Goal: Transaction & Acquisition: Book appointment/travel/reservation

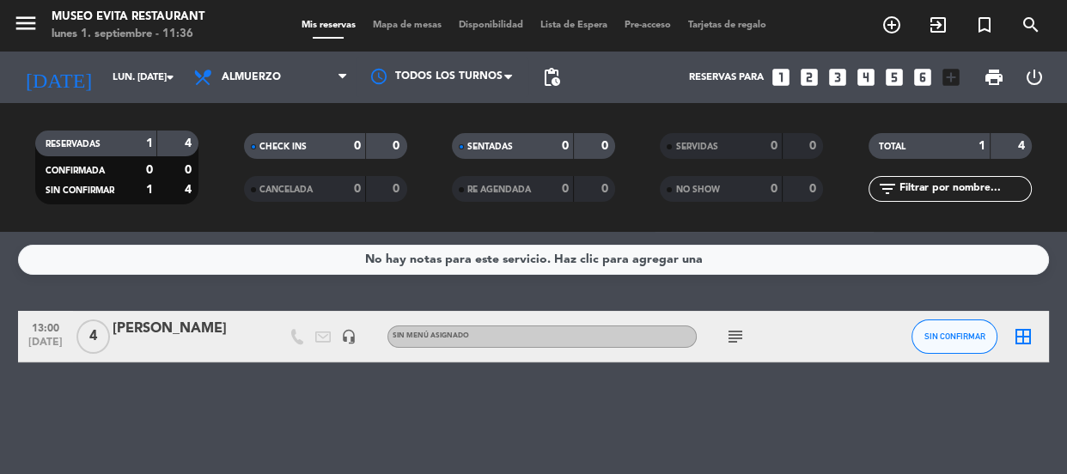
click at [812, 74] on icon "looks_two" at bounding box center [809, 77] width 22 height 22
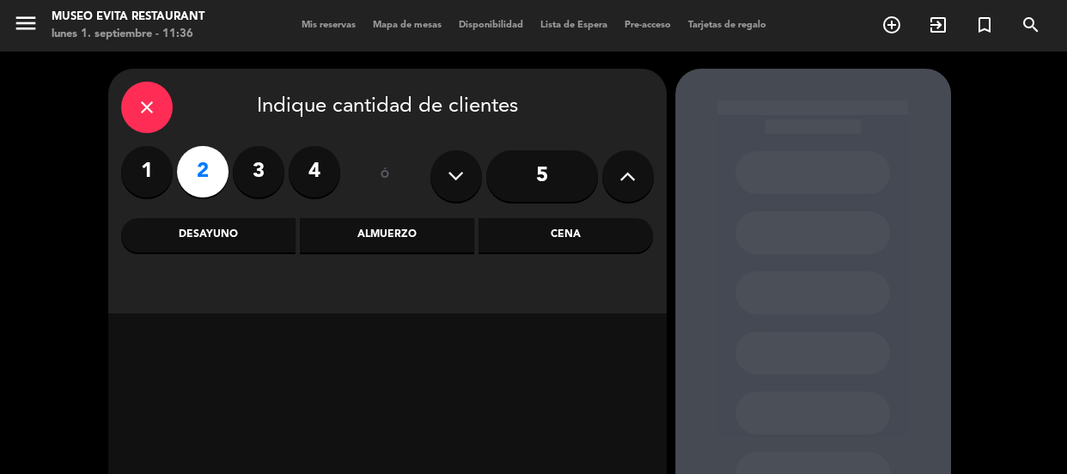
click at [422, 232] on div "Almuerzo" at bounding box center [387, 235] width 174 height 34
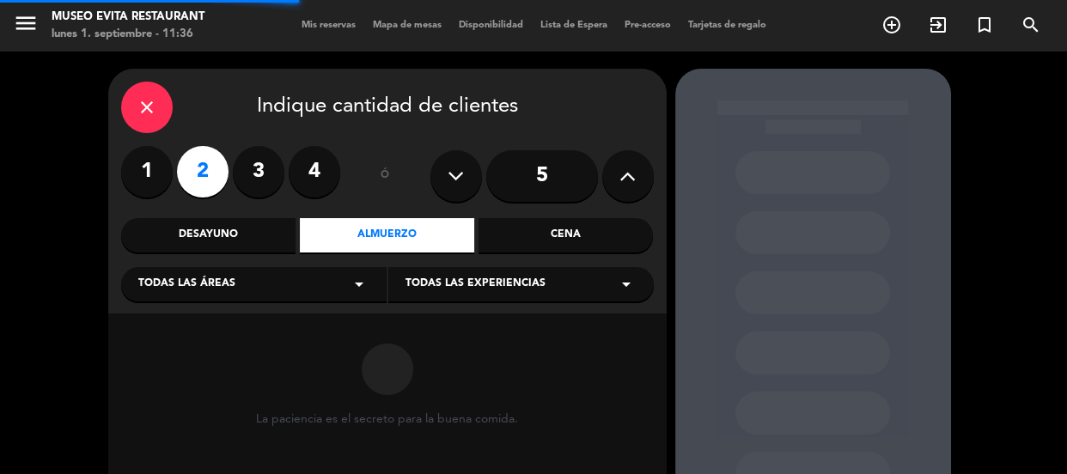
click at [330, 282] on div "Todas las áreas arrow_drop_down" at bounding box center [254, 284] width 266 height 34
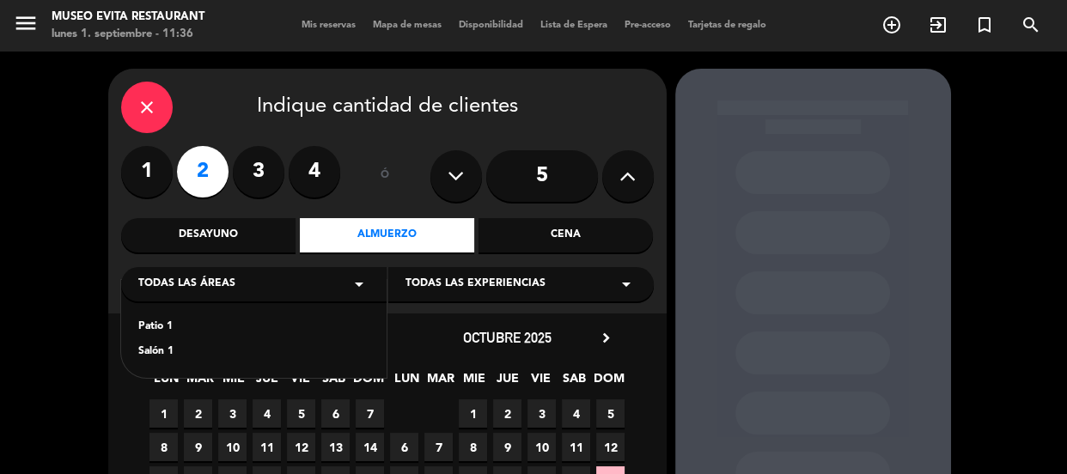
click at [156, 352] on div "Salón 1" at bounding box center [253, 352] width 231 height 17
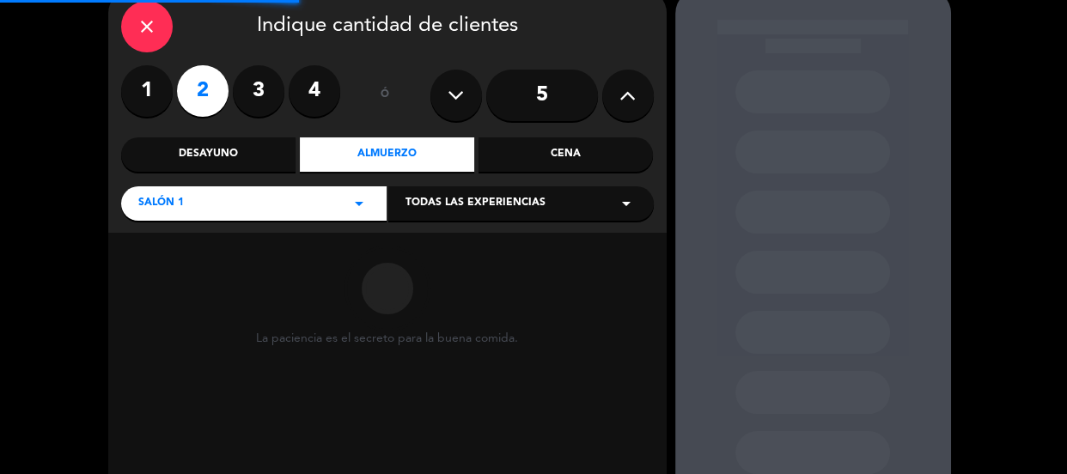
scroll to position [156, 0]
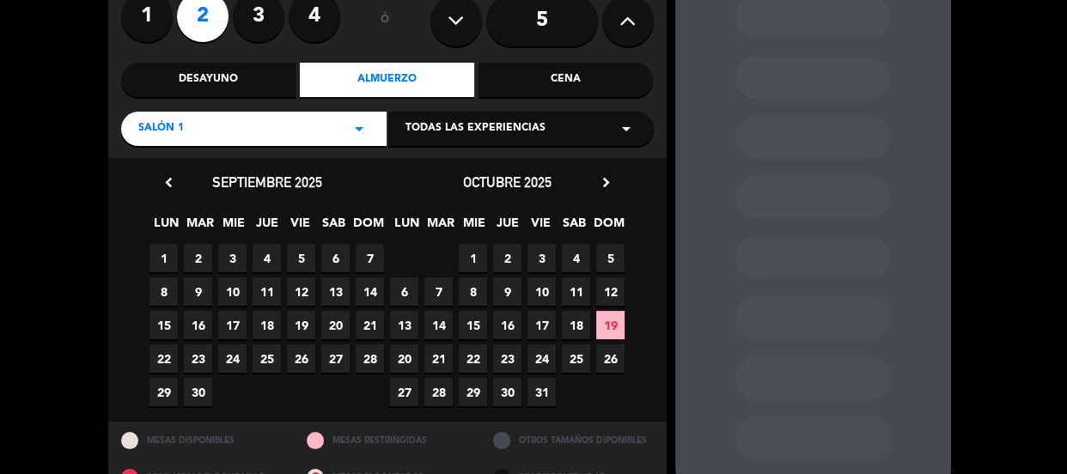
click at [161, 246] on span "1" at bounding box center [164, 258] width 28 height 28
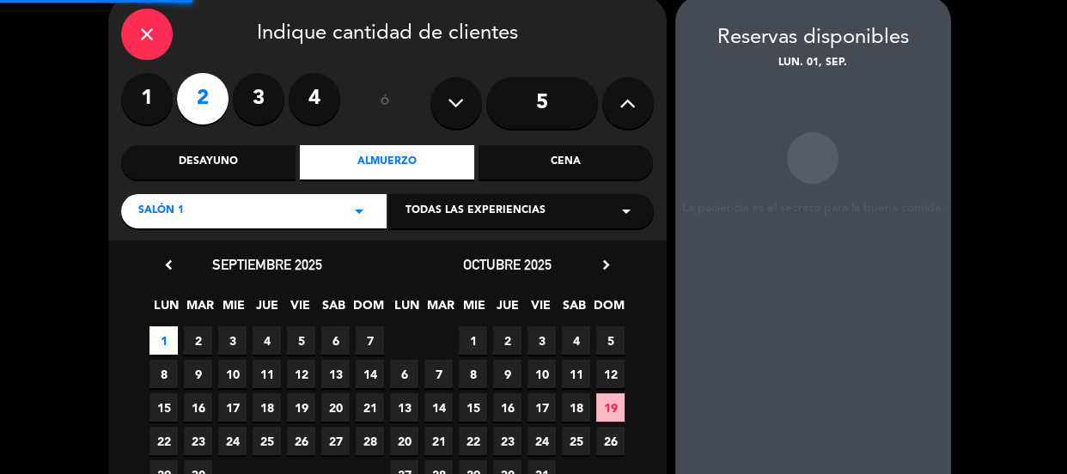
scroll to position [69, 0]
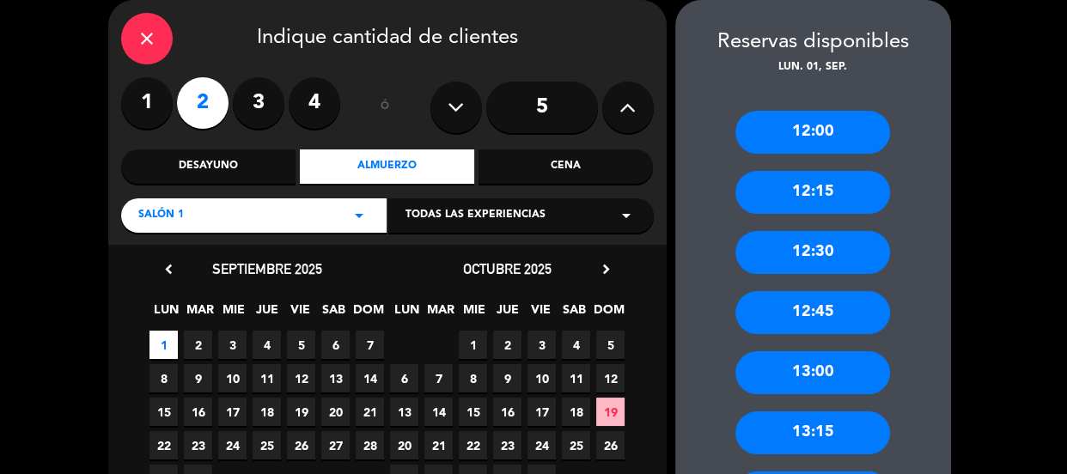
click at [825, 379] on div "13:00" at bounding box center [813, 372] width 155 height 43
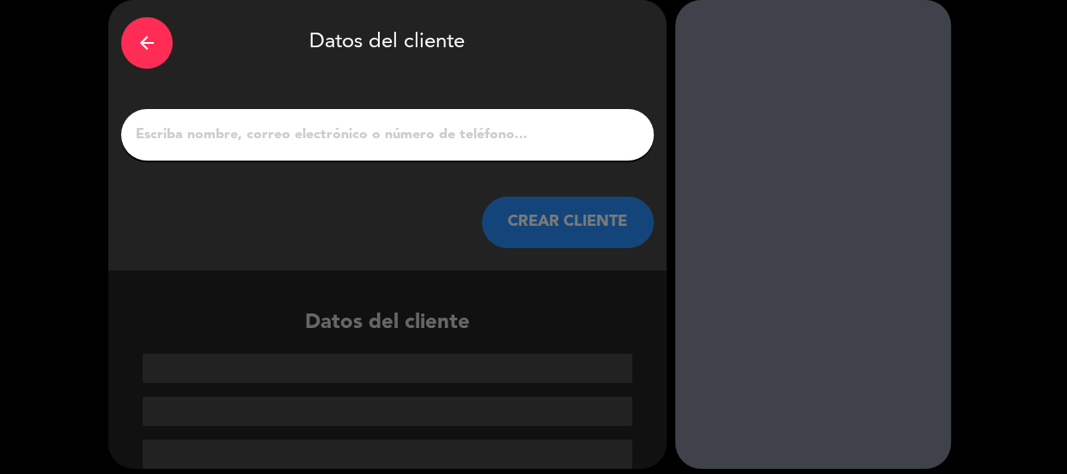
click at [408, 137] on input "1" at bounding box center [387, 135] width 507 height 24
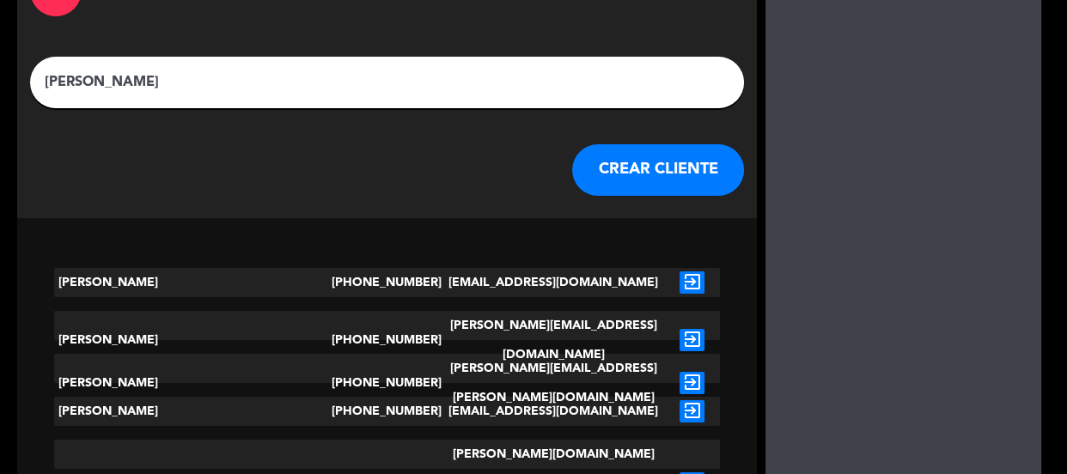
scroll to position [0, 0]
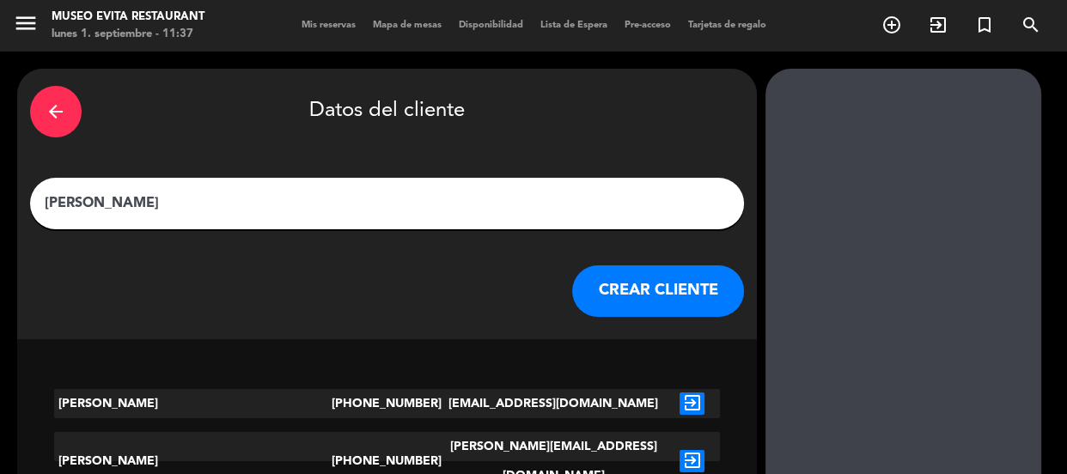
type input "[PERSON_NAME]"
click at [82, 111] on div "arrow_back" at bounding box center [56, 112] width 52 height 52
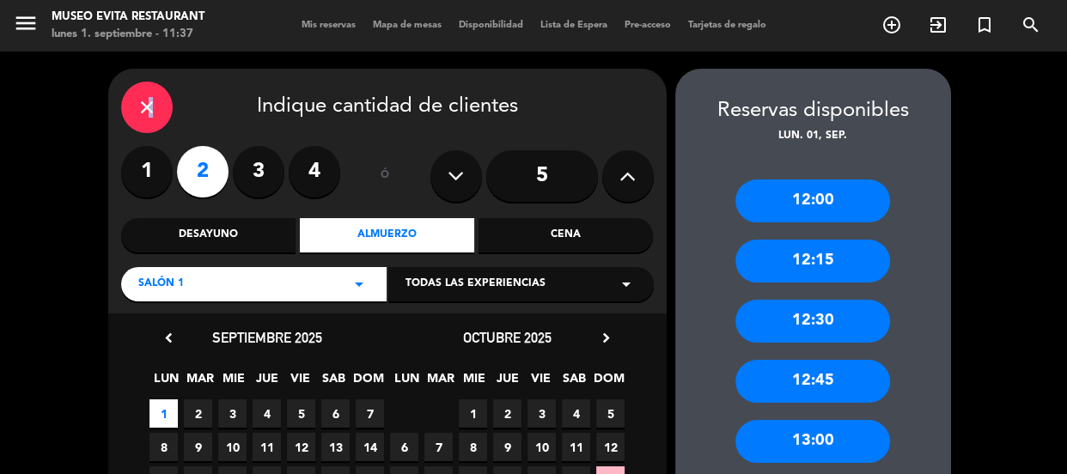
click at [147, 110] on icon "close" at bounding box center [147, 107] width 21 height 21
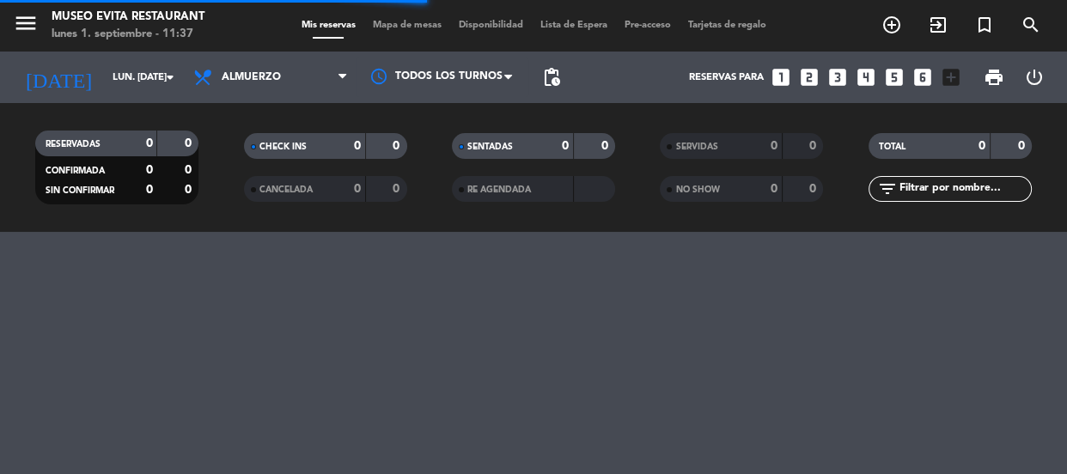
click at [814, 82] on icon "looks_two" at bounding box center [809, 77] width 22 height 22
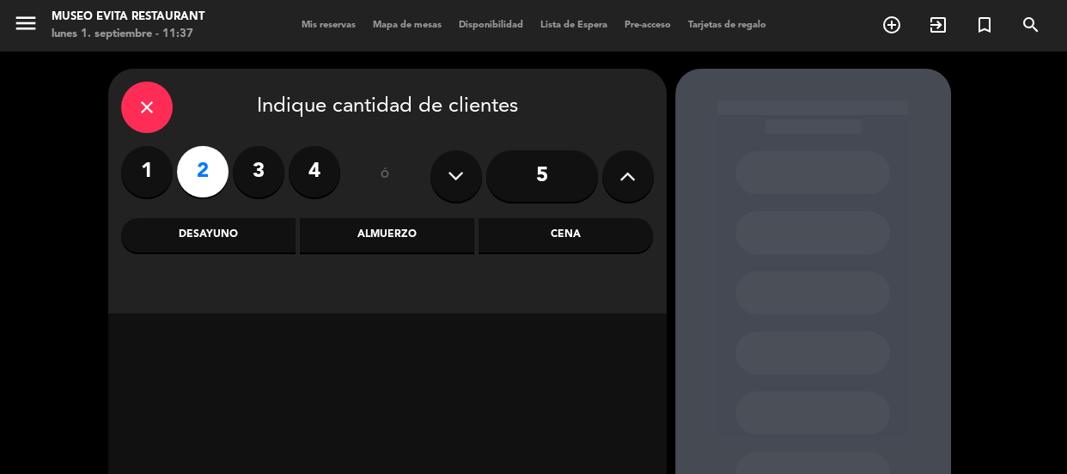
click at [418, 233] on div "Almuerzo" at bounding box center [387, 235] width 174 height 34
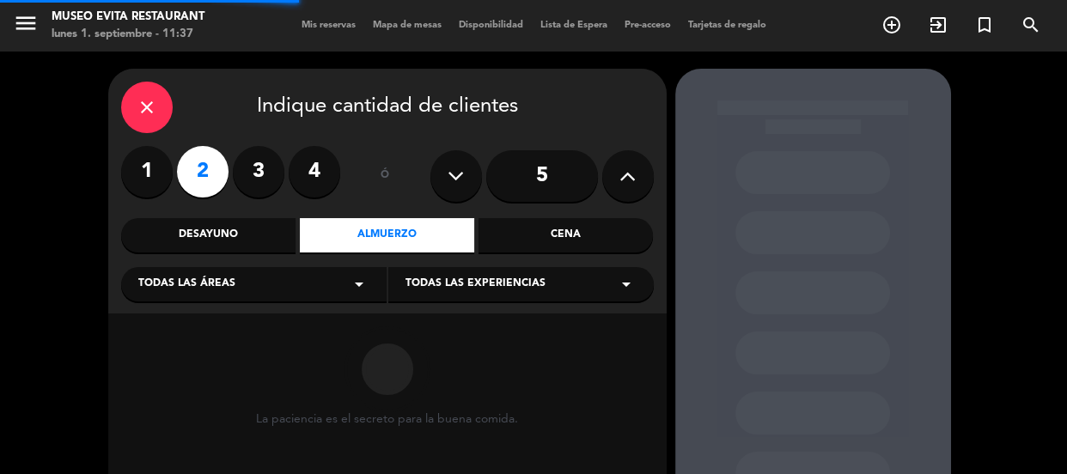
click at [221, 290] on span "Todas las áreas" at bounding box center [186, 284] width 97 height 17
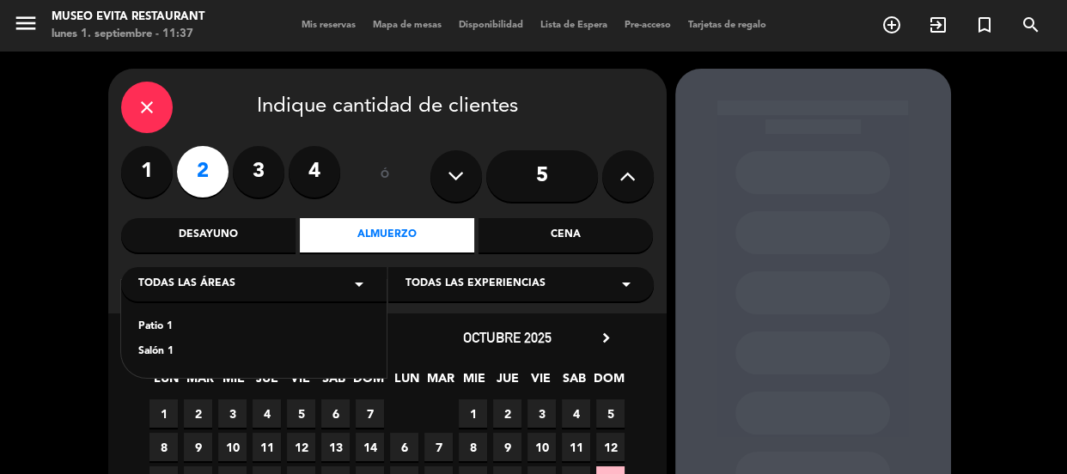
click at [156, 350] on div "Salón 1" at bounding box center [253, 352] width 231 height 17
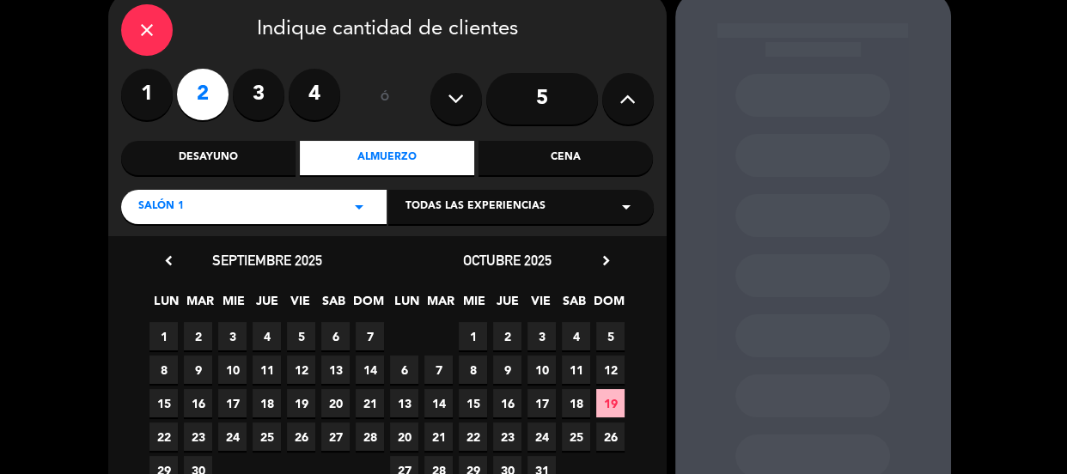
click at [165, 331] on span "1" at bounding box center [164, 336] width 28 height 28
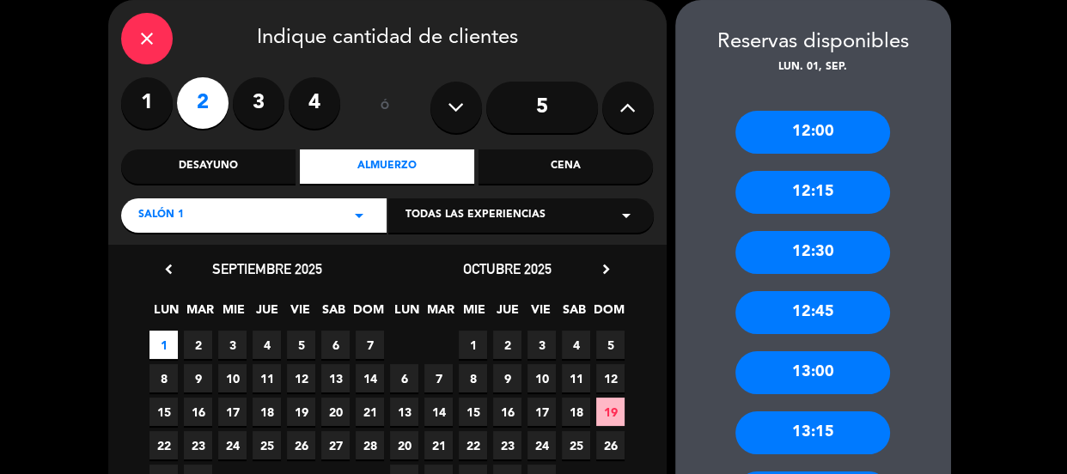
click at [815, 373] on div "13:00" at bounding box center [813, 372] width 155 height 43
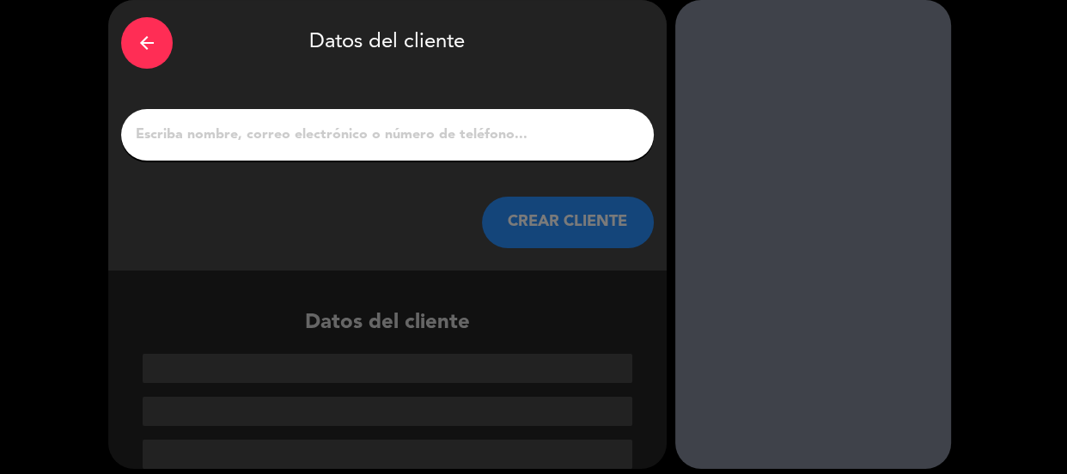
click at [471, 131] on input "1" at bounding box center [387, 135] width 507 height 24
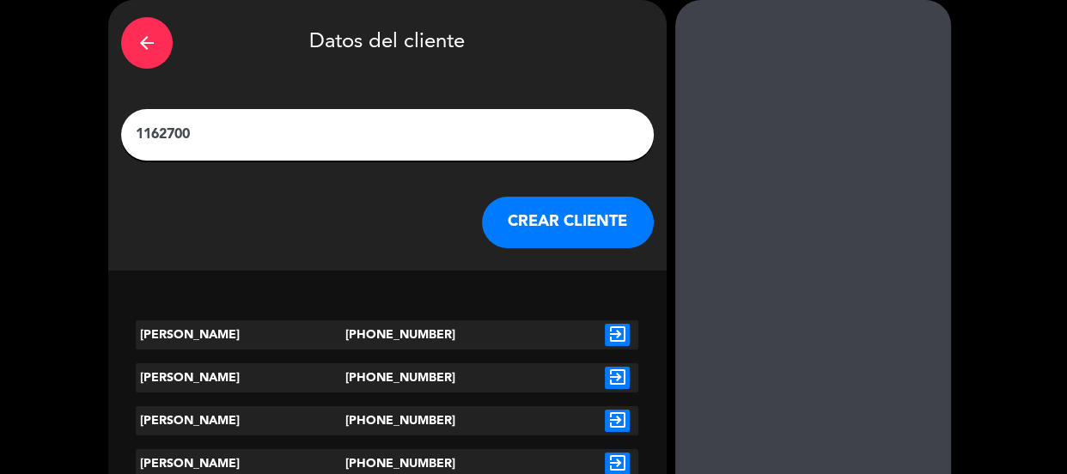
type input "1162700"
click at [615, 380] on icon "exit_to_app" at bounding box center [617, 378] width 25 height 22
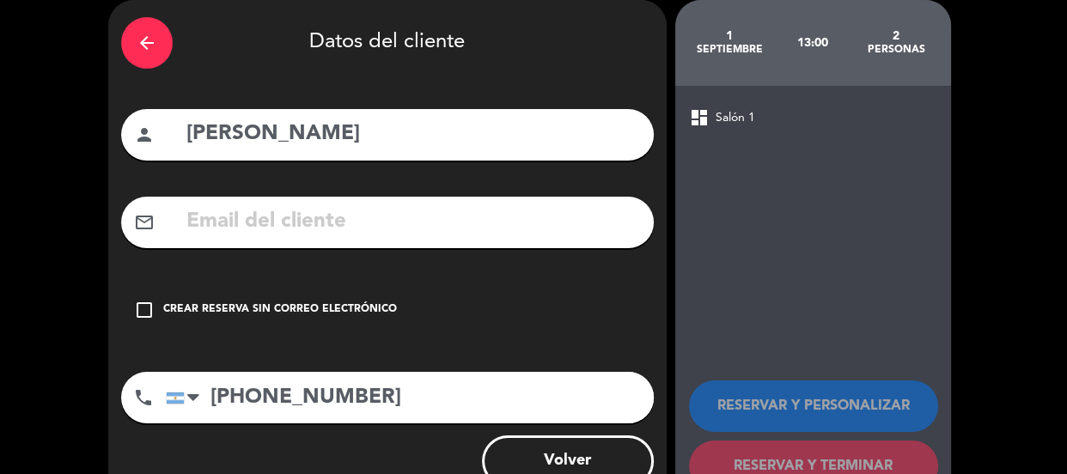
click at [148, 310] on icon "check_box_outline_blank" at bounding box center [144, 310] width 21 height 21
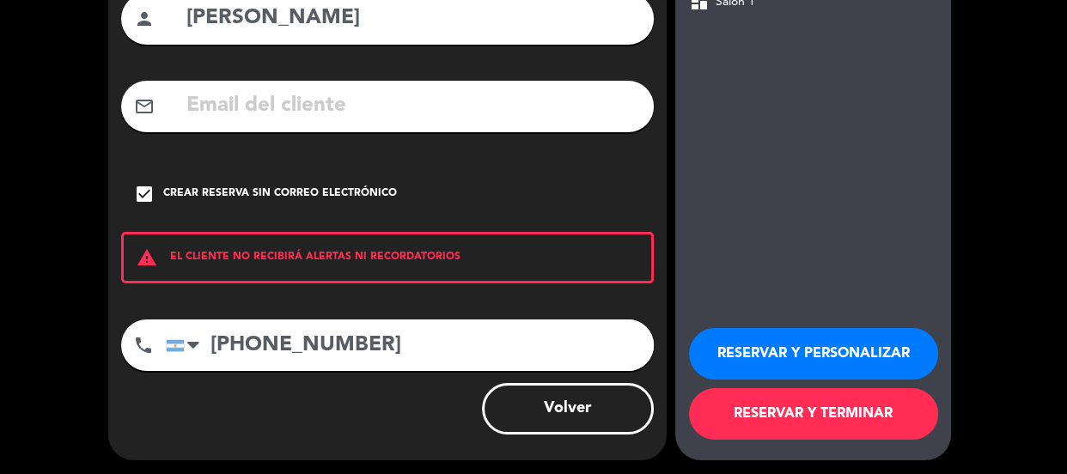
scroll to position [188, 0]
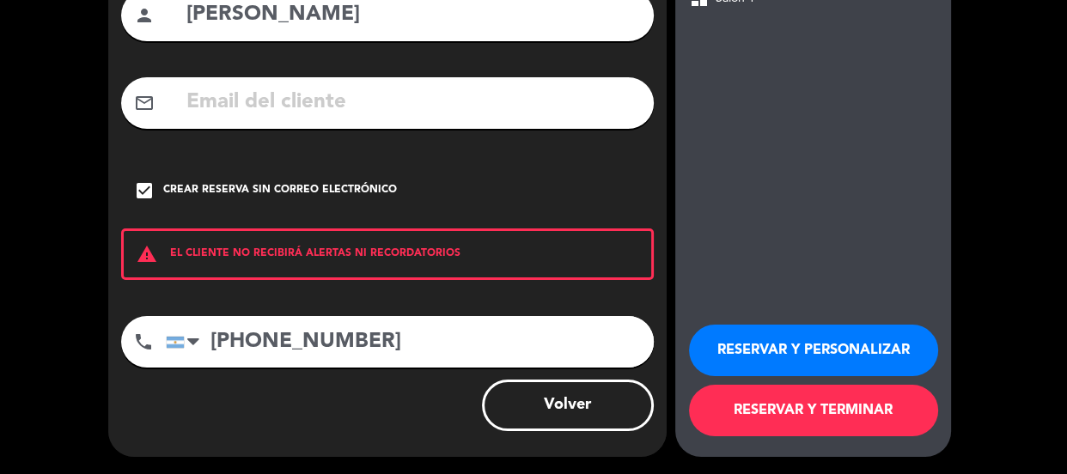
click at [801, 354] on button "RESERVAR Y PERSONALIZAR" at bounding box center [813, 351] width 249 height 52
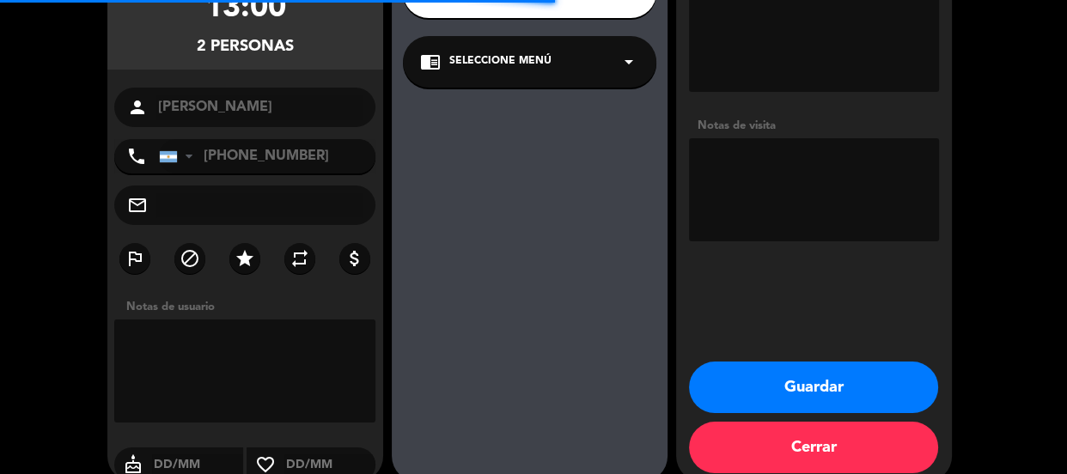
scroll to position [69, 0]
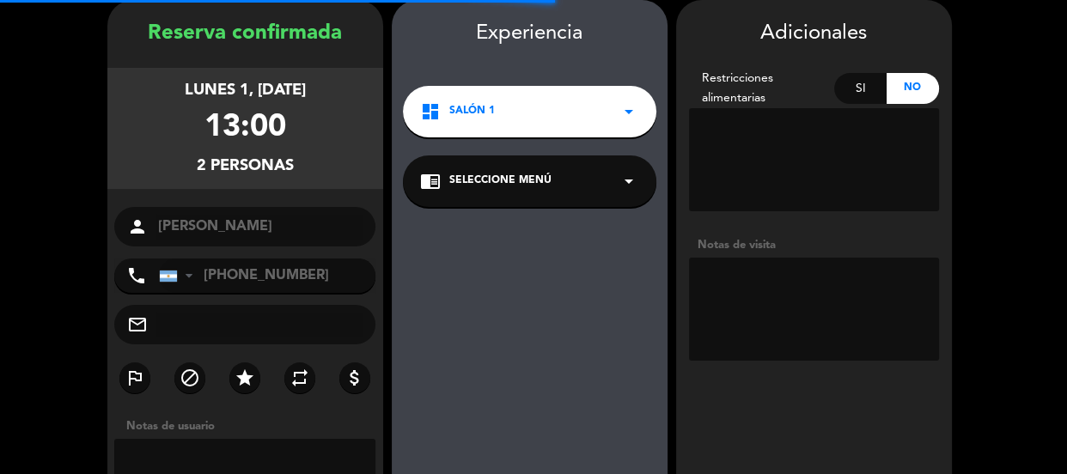
click at [779, 302] on textarea at bounding box center [814, 309] width 250 height 103
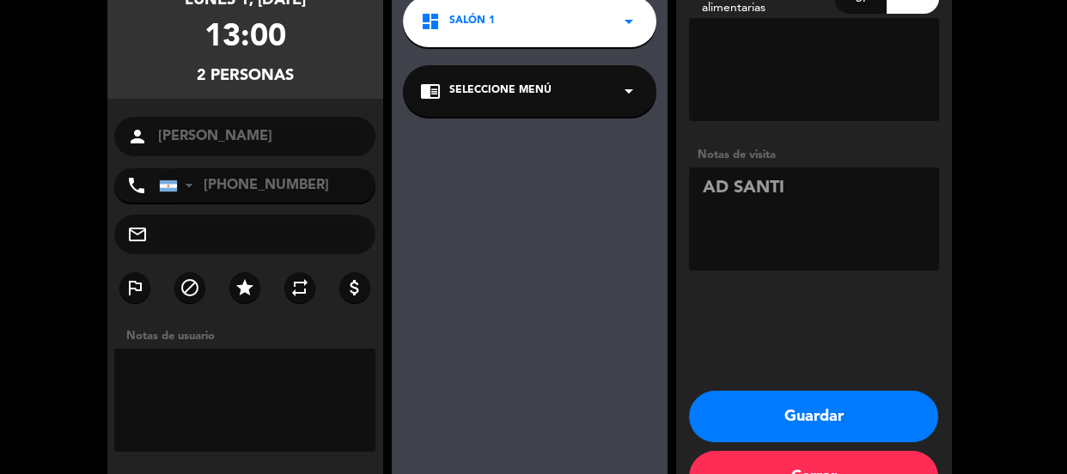
scroll to position [213, 0]
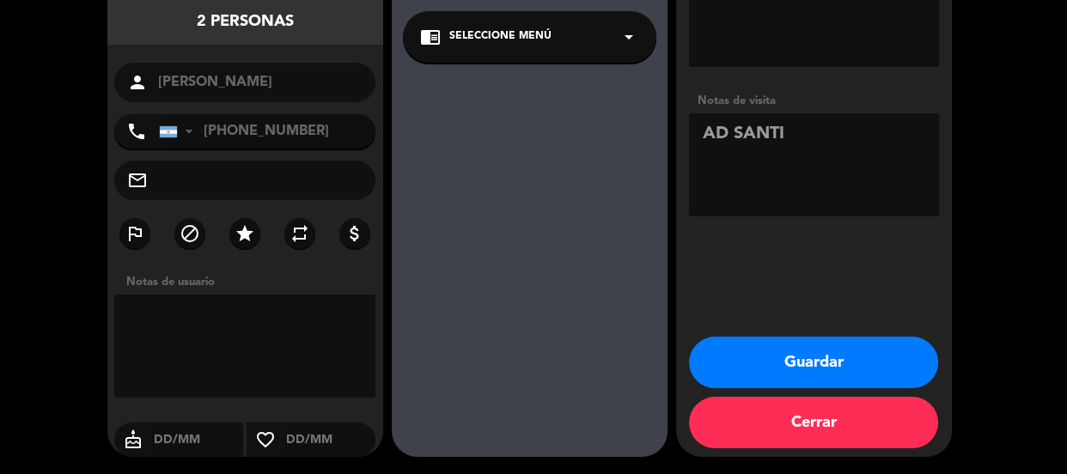
type textarea "AD SANTI"
click at [833, 364] on button "Guardar" at bounding box center [813, 363] width 249 height 52
